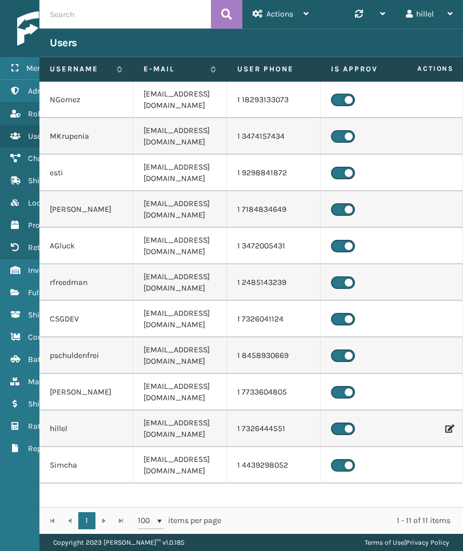
click at [16, 284] on link "Fulfillment Orders" at bounding box center [71, 293] width 142 height 22
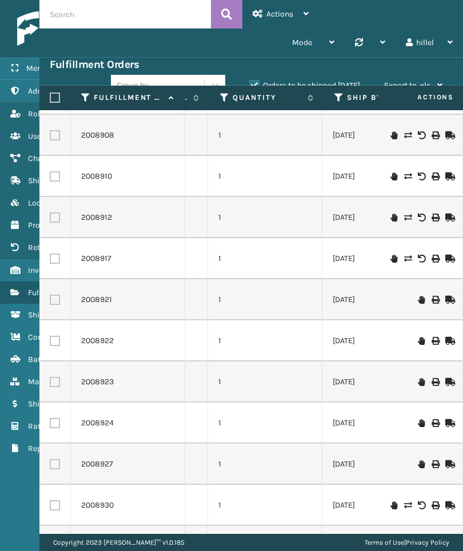
scroll to position [2729, 109]
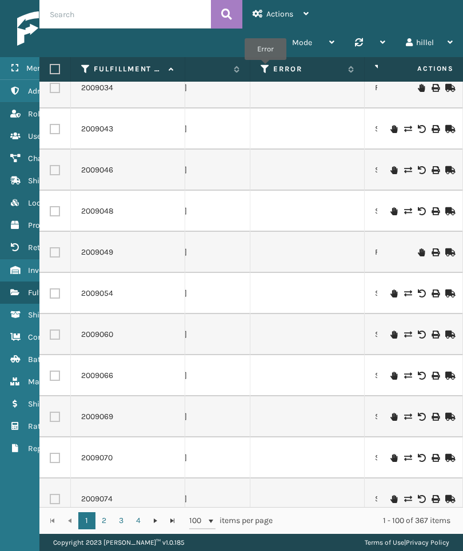
click at [265, 68] on icon at bounding box center [264, 69] width 9 height 10
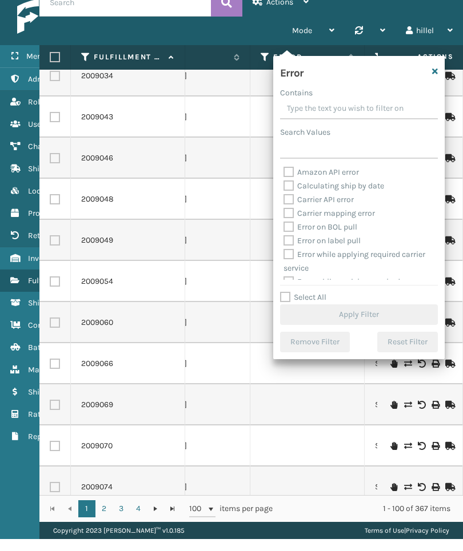
click at [316, 304] on label "Select All" at bounding box center [303, 309] width 46 height 10
click at [316, 303] on input "Select All" at bounding box center [365, 303] width 171 height 1
checkbox input "true"
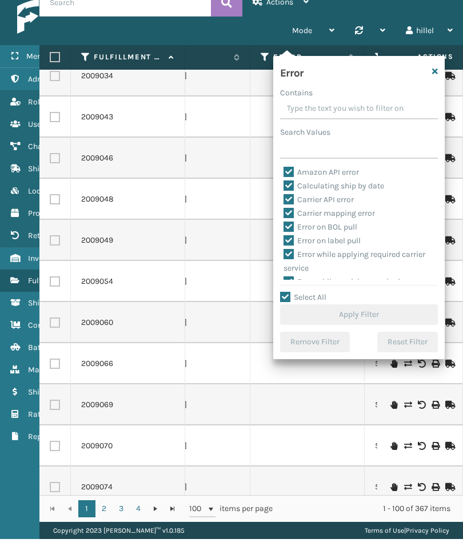
checkbox input "true"
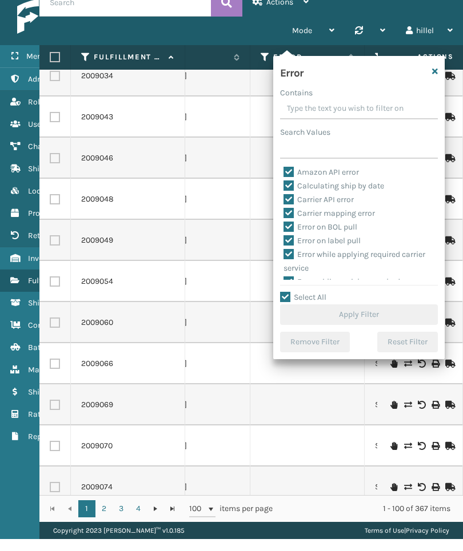
checkbox input "true"
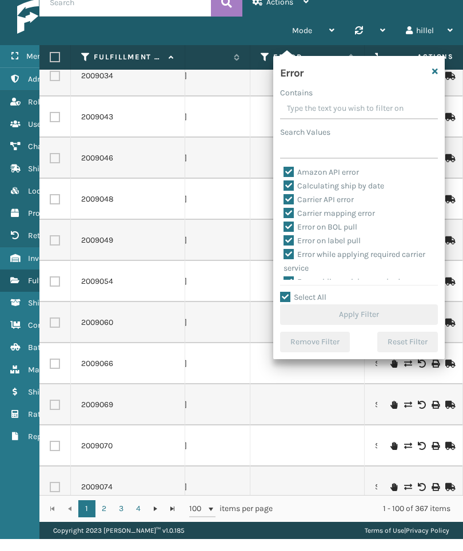
checkbox input "true"
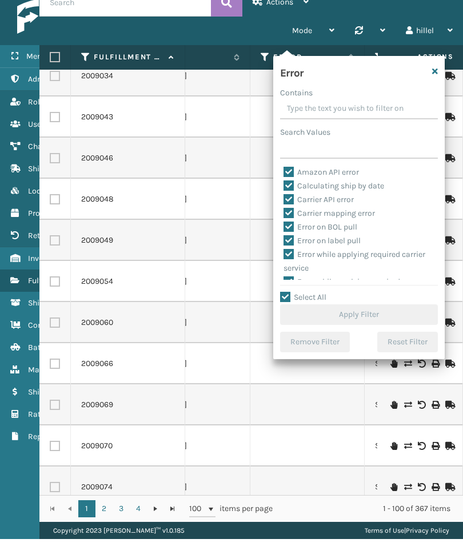
checkbox input "true"
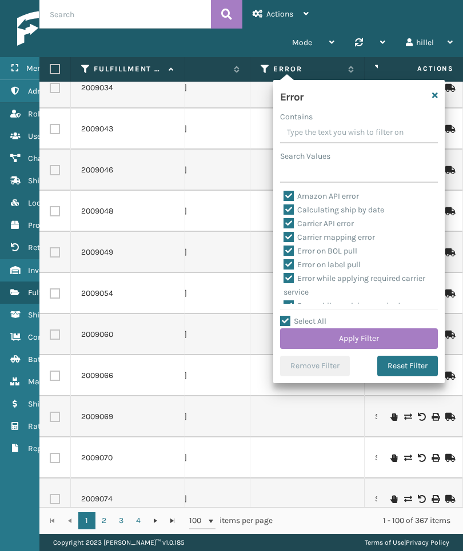
click at [396, 343] on button "Apply Filter" at bounding box center [359, 338] width 158 height 21
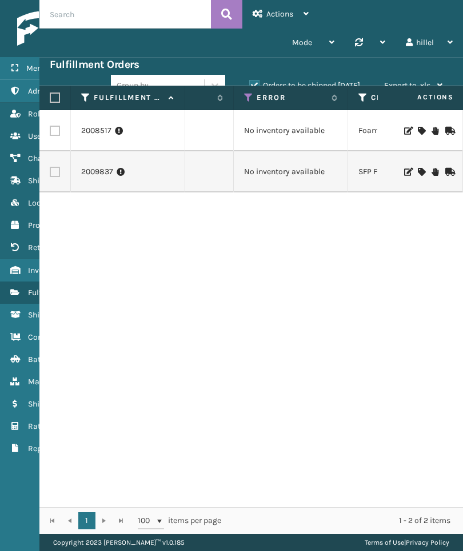
click at [355, 348] on div "2008517 111-7976306-3589015 RP 1 [DATE] Entered [US_STATE] No inventory availab…" at bounding box center [250, 308] width 423 height 397
click at [257, 95] on label "Error" at bounding box center [290, 98] width 69 height 10
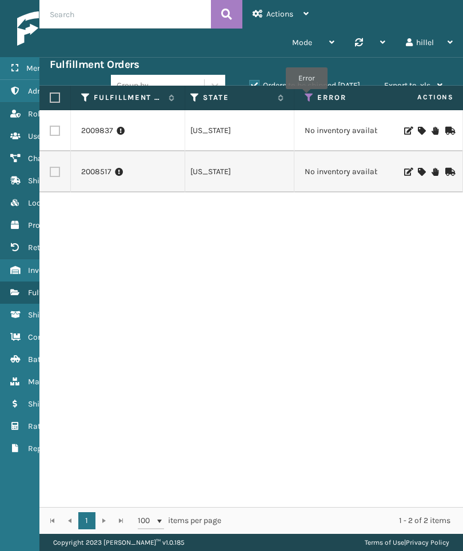
click at [306, 97] on icon at bounding box center [308, 98] width 9 height 10
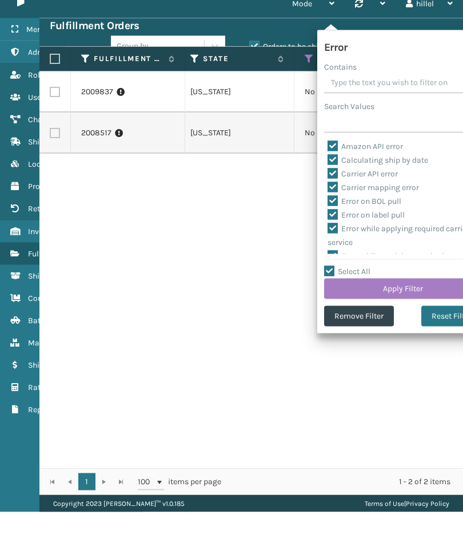
click at [380, 345] on button "Remove Filter" at bounding box center [359, 355] width 70 height 21
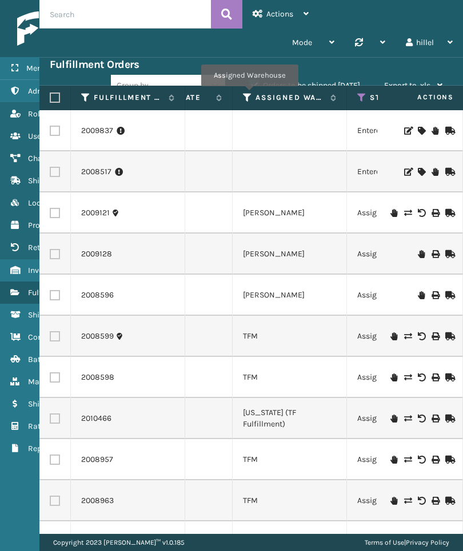
click at [249, 94] on icon at bounding box center [247, 98] width 9 height 10
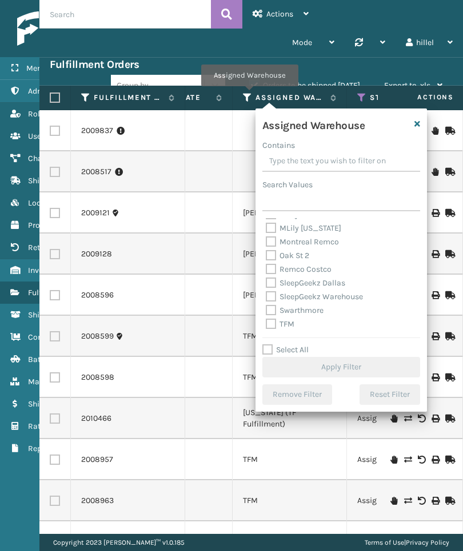
click at [283, 314] on label "Swarthmore" at bounding box center [295, 311] width 58 height 10
click at [266, 311] on input "Swarthmore" at bounding box center [266, 307] width 1 height 7
checkbox input "true"
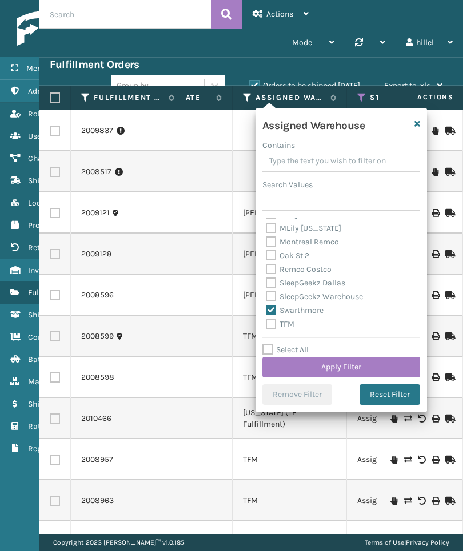
click at [291, 328] on label "TFM" at bounding box center [280, 324] width 29 height 10
click at [266, 325] on input "TFM" at bounding box center [266, 321] width 1 height 7
checkbox input "true"
click at [318, 313] on label "Swarthmore" at bounding box center [295, 311] width 58 height 10
click at [266, 311] on input "Swarthmore" at bounding box center [266, 307] width 1 height 7
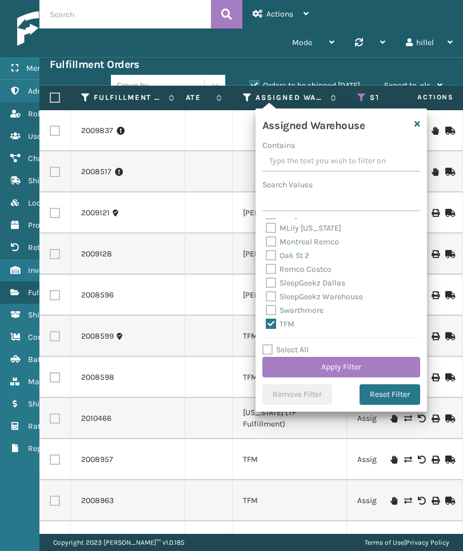
checkbox input "false"
click at [354, 362] on button "Apply Filter" at bounding box center [341, 367] width 158 height 21
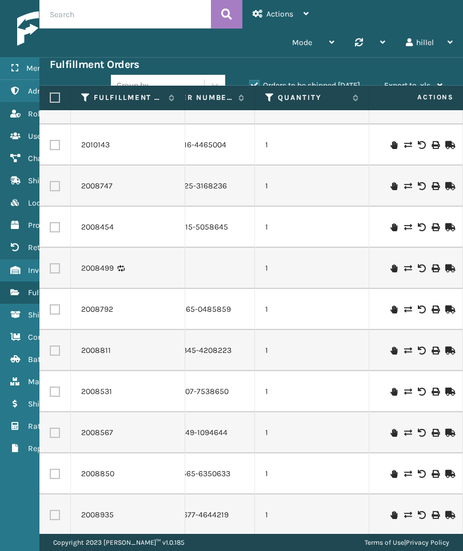
click at [362, 371] on td "1" at bounding box center [312, 391] width 114 height 41
